Goal: Check status: Verify the current state of an ongoing process or item

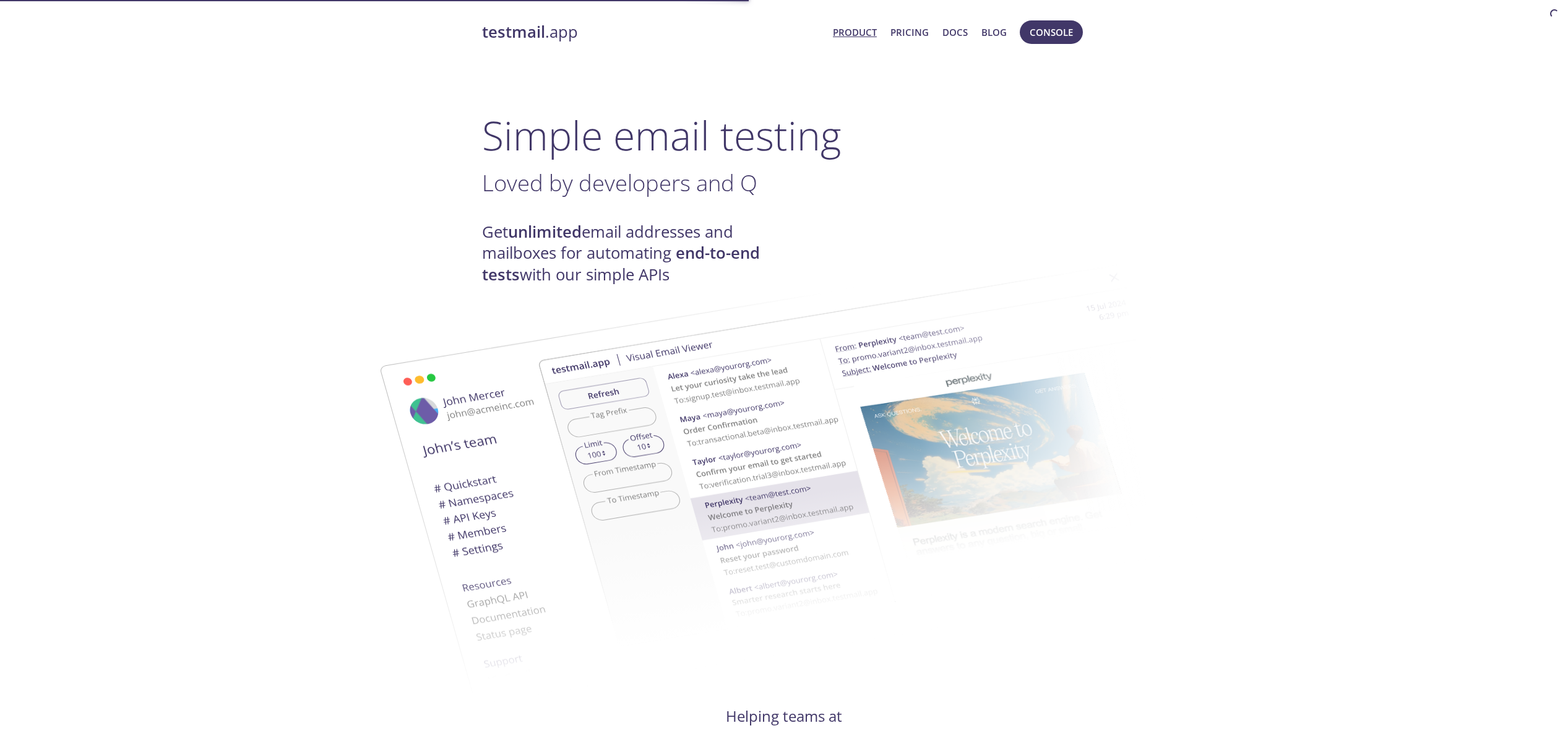
click at [1059, 39] on span "Console" at bounding box center [1051, 32] width 43 height 17
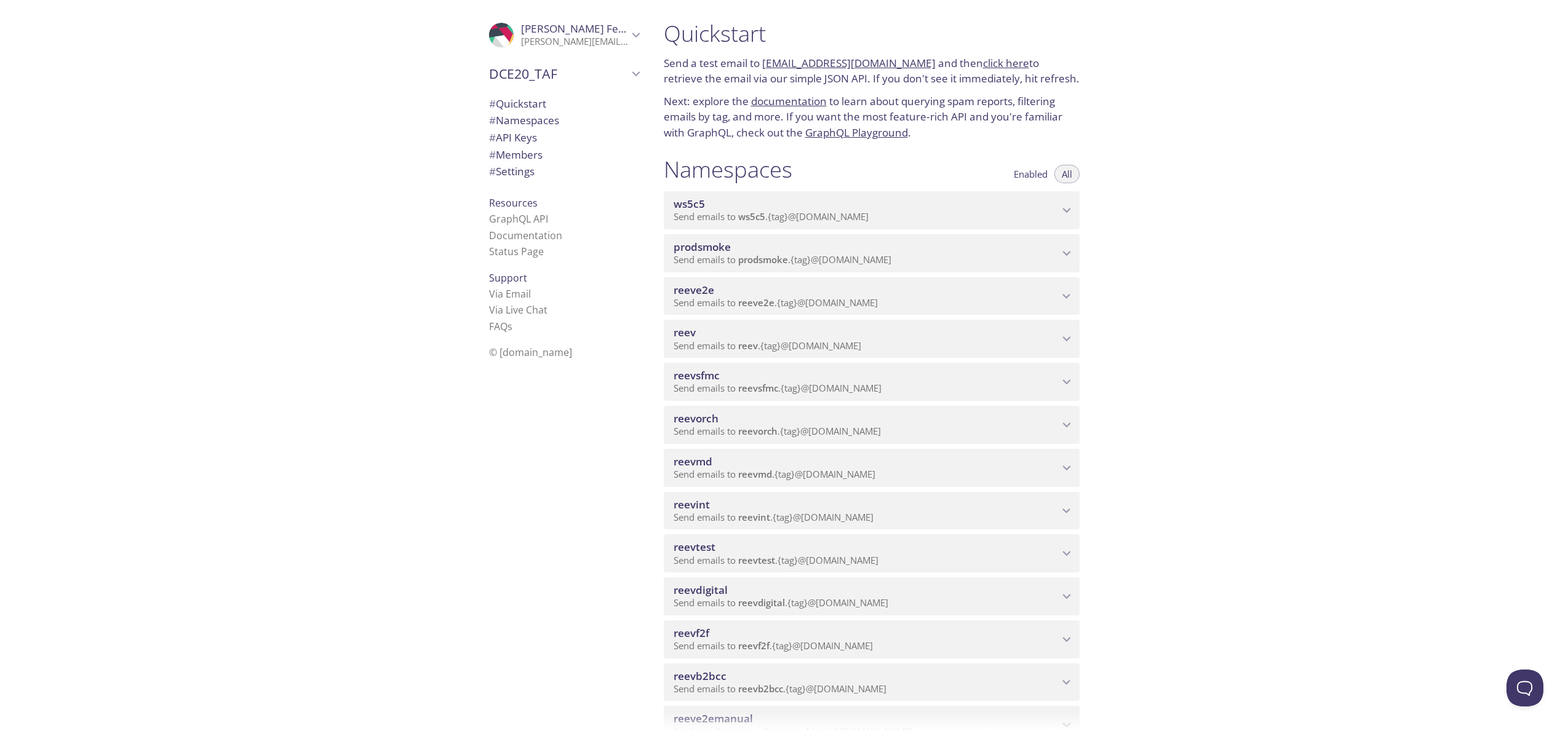
click at [731, 581] on div "reevdigital Send emails to reevdigital . {tag} @[DOMAIN_NAME]" at bounding box center [871, 597] width 416 height 38
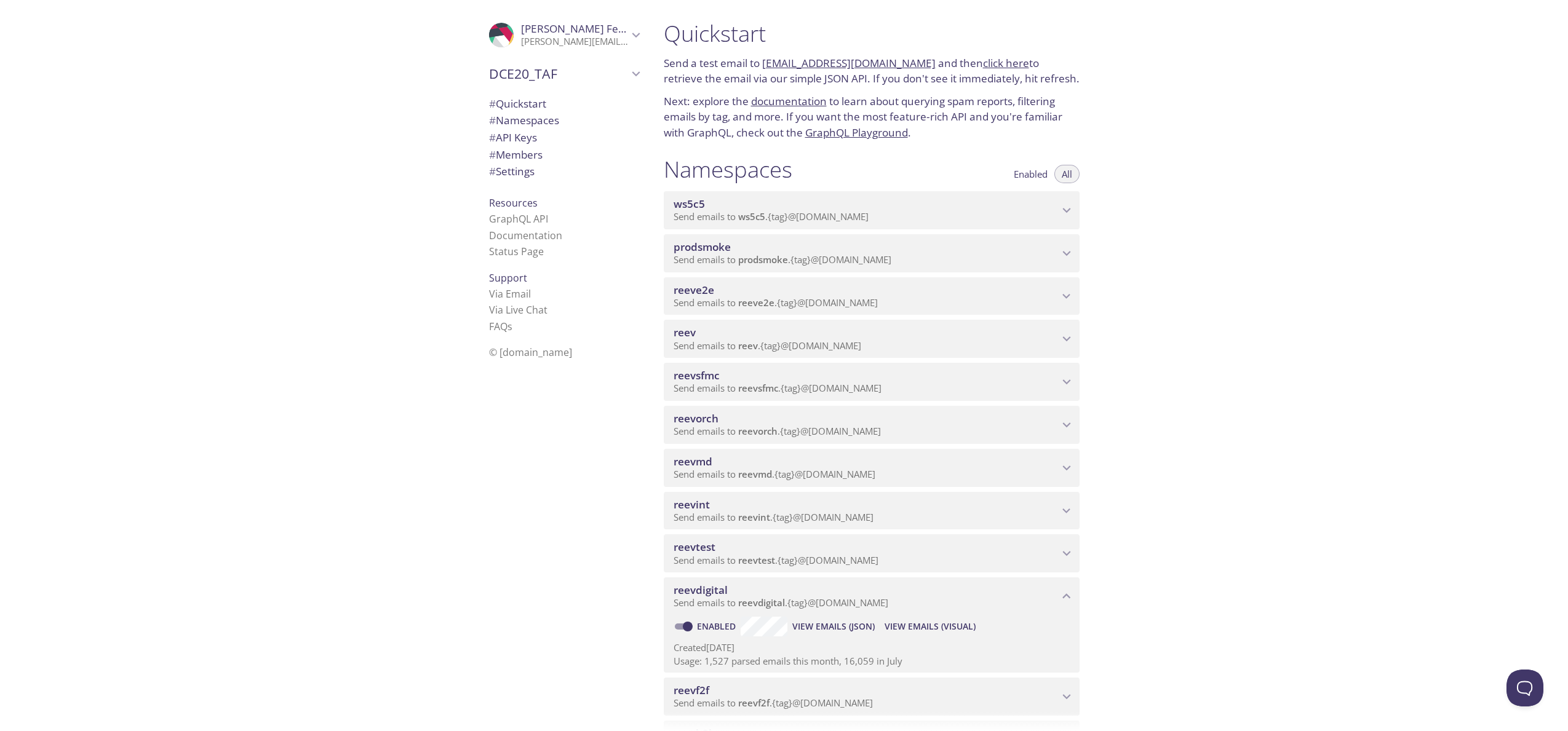
click at [922, 630] on span "View Emails (Visual)" at bounding box center [931, 626] width 91 height 15
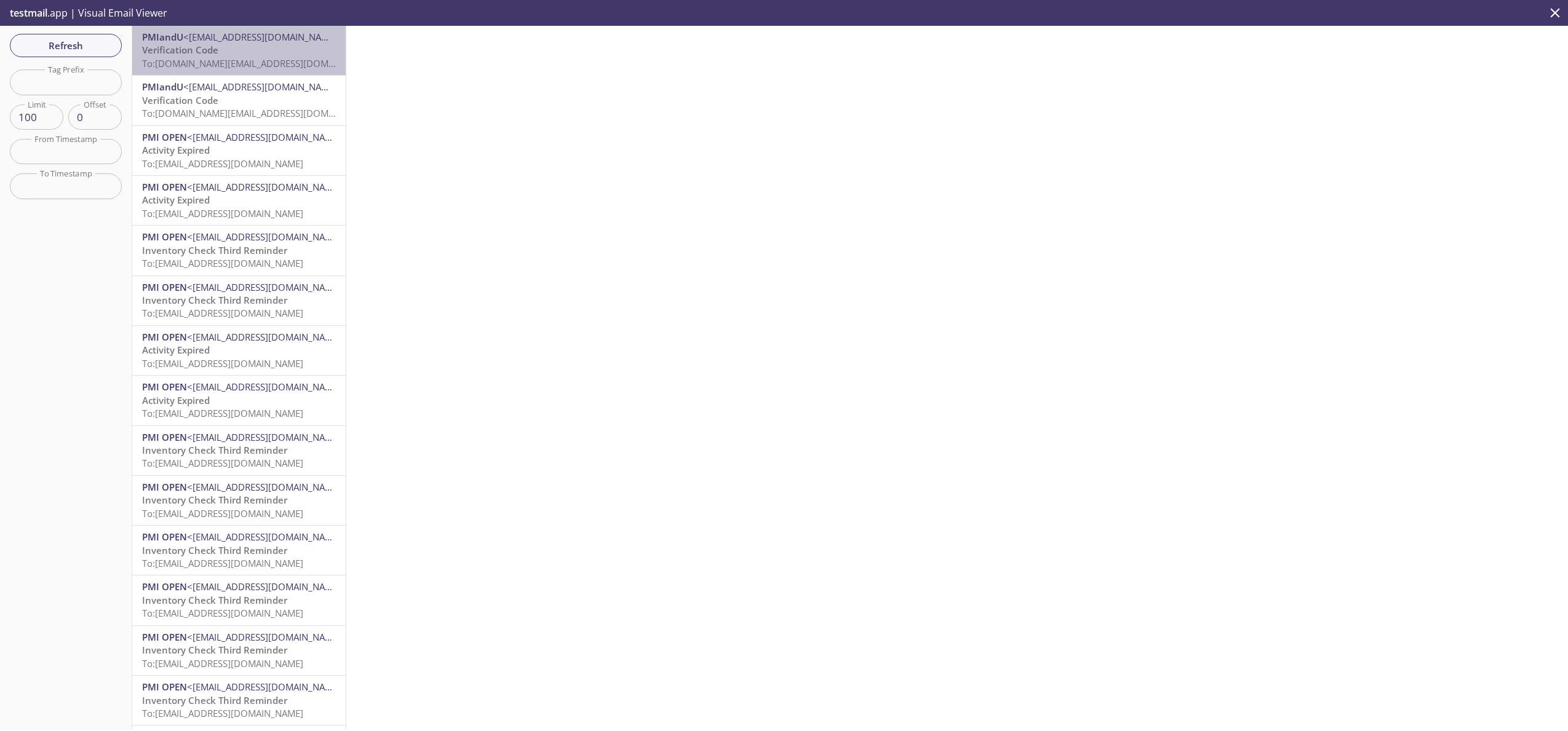
click at [279, 63] on span "To: [DOMAIN_NAME][EMAIL_ADDRESS][DOMAIN_NAME]" at bounding box center [259, 63] width 234 height 12
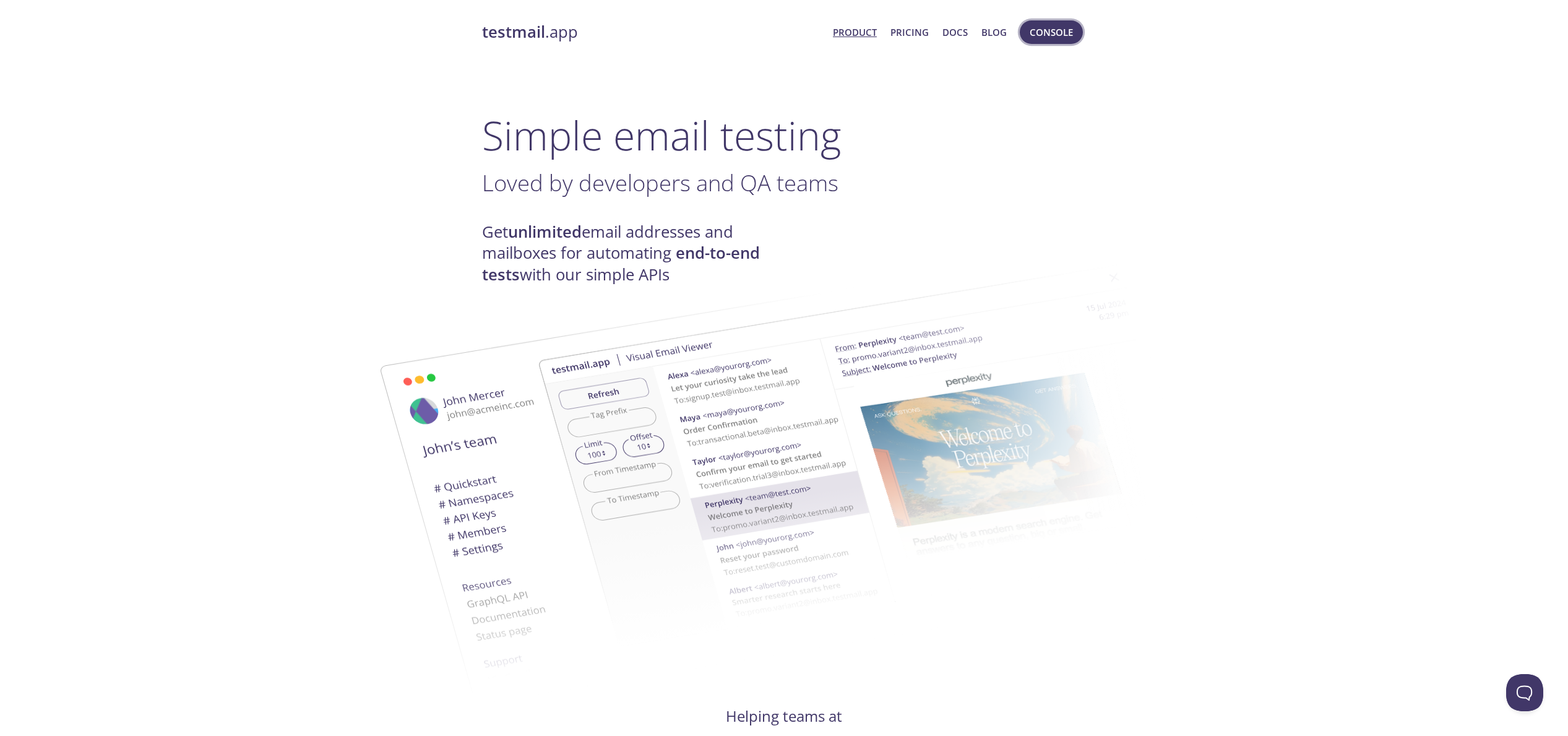
click at [1055, 31] on span "Console" at bounding box center [1051, 32] width 43 height 17
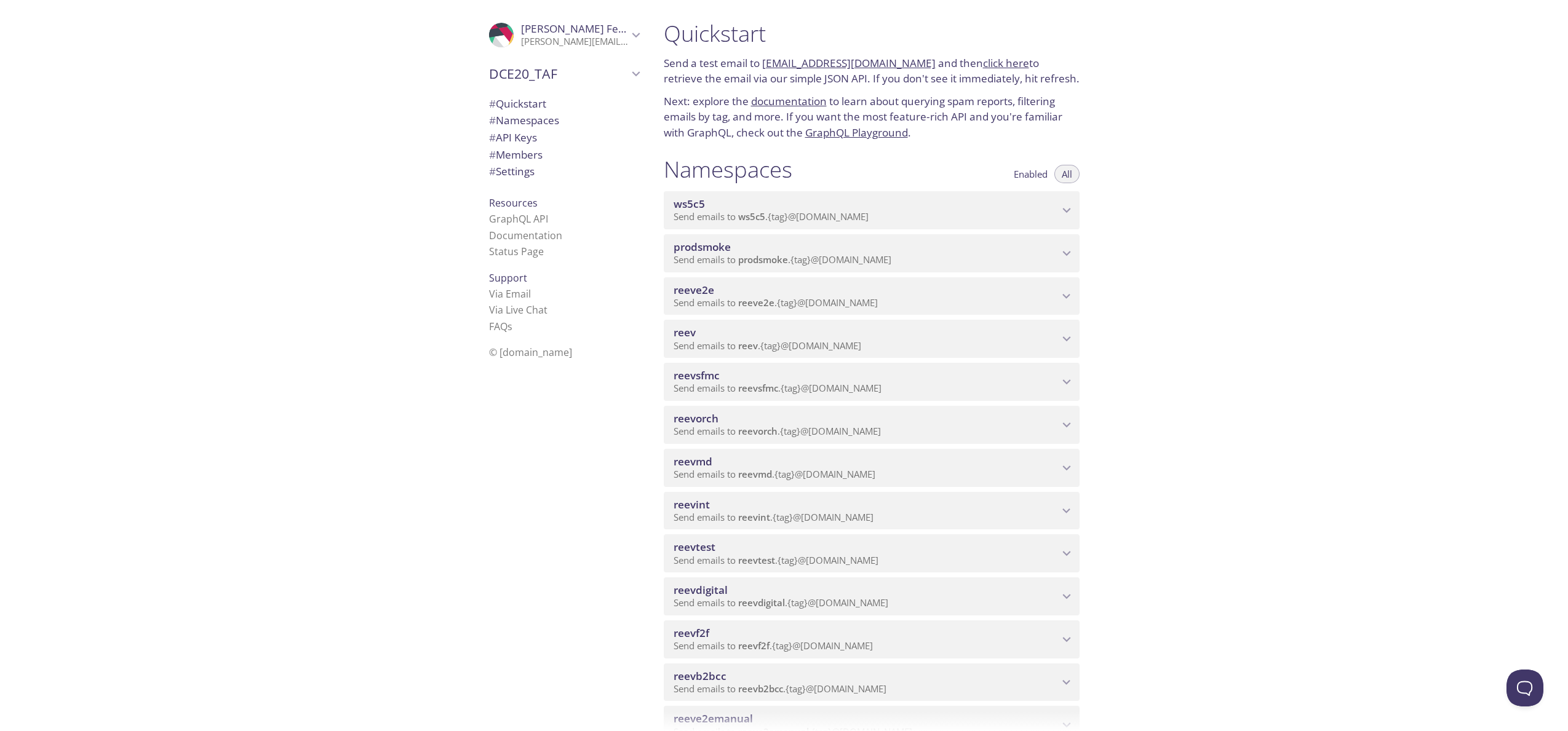
click at [857, 592] on span "reevdigital" at bounding box center [867, 590] width 385 height 14
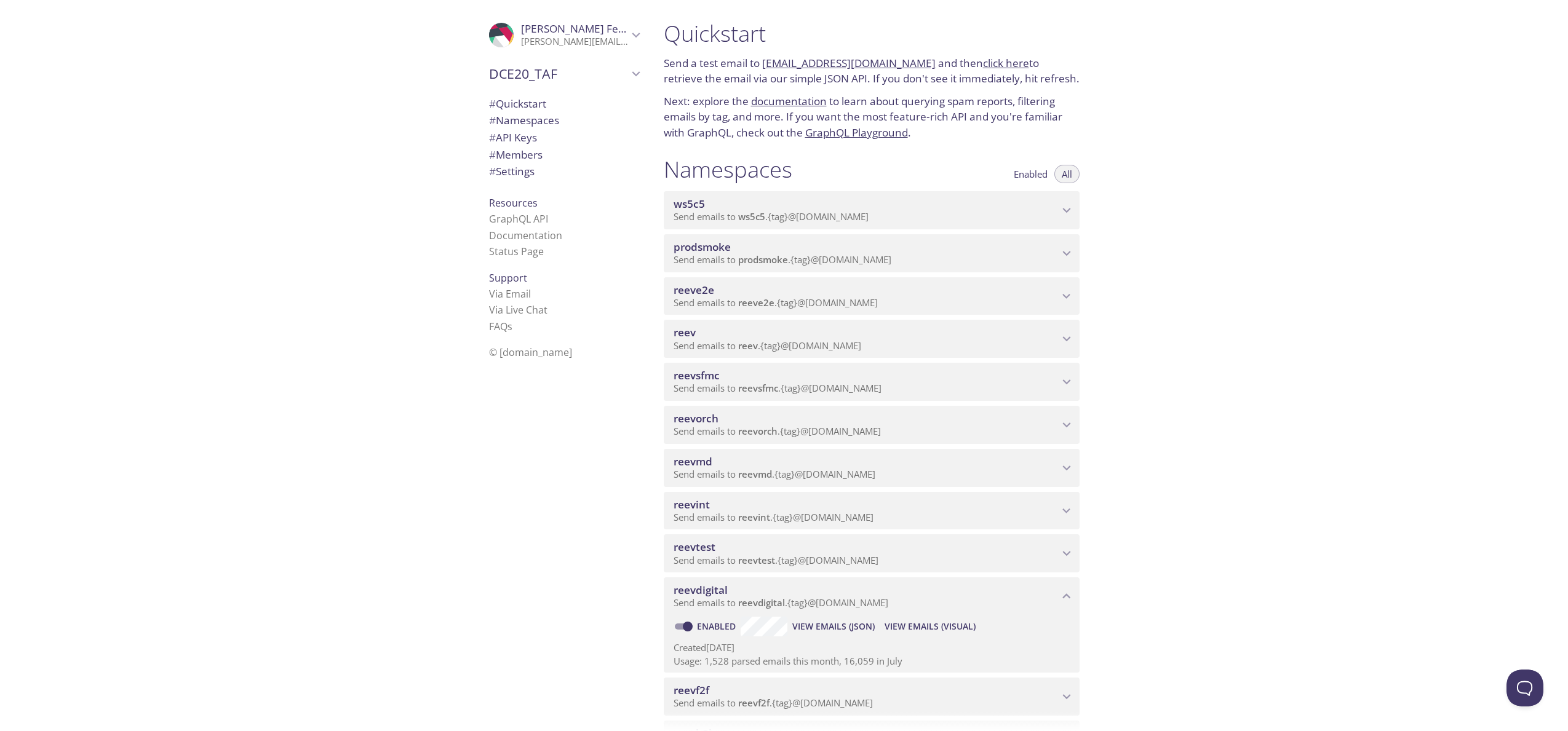
click at [932, 624] on span "View Emails (Visual)" at bounding box center [931, 626] width 91 height 15
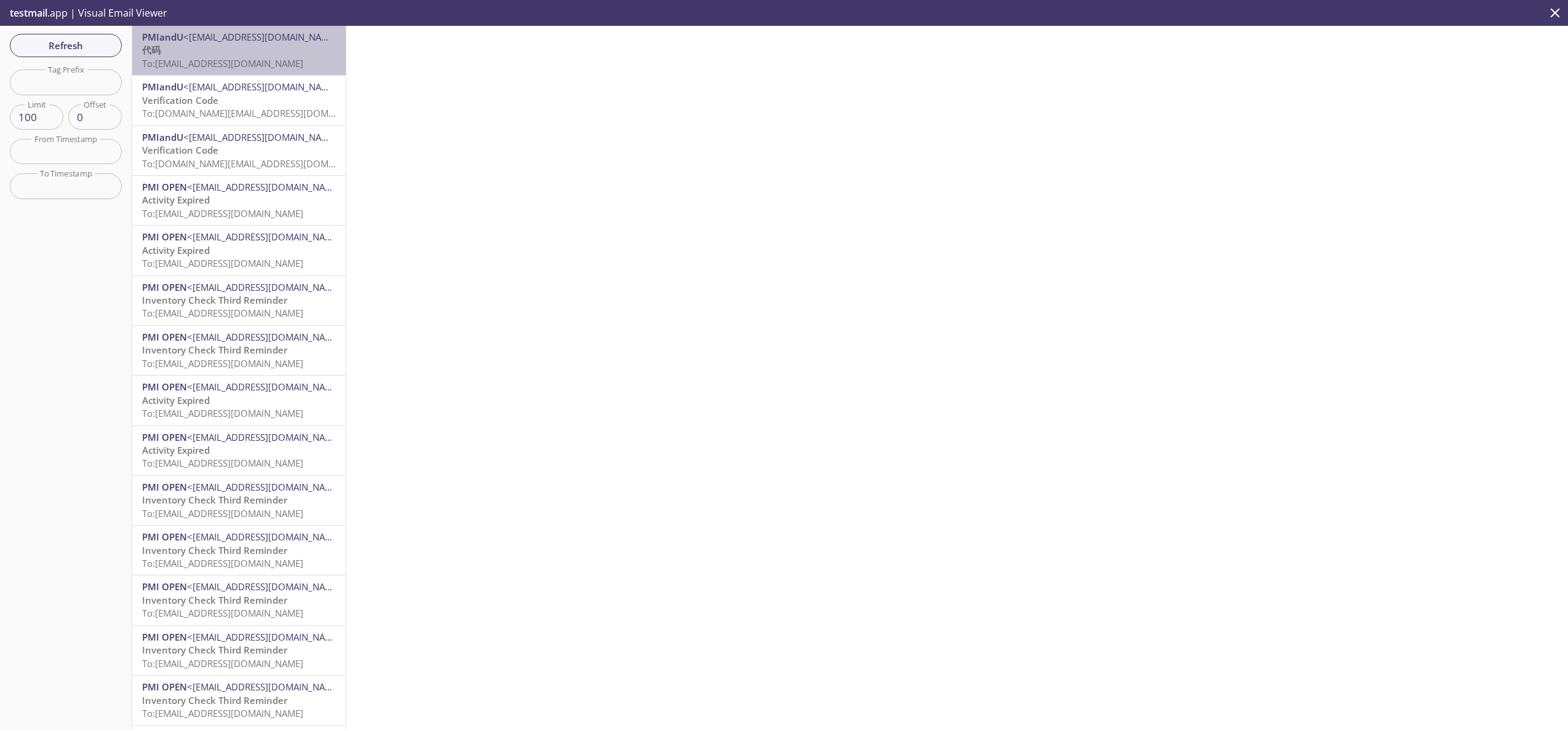
click at [274, 55] on p "代码 To: reevdigital.dte_qa_sg_retailer@inbox.testmail.app" at bounding box center [239, 57] width 194 height 26
